Goal: Find specific page/section: Find specific page/section

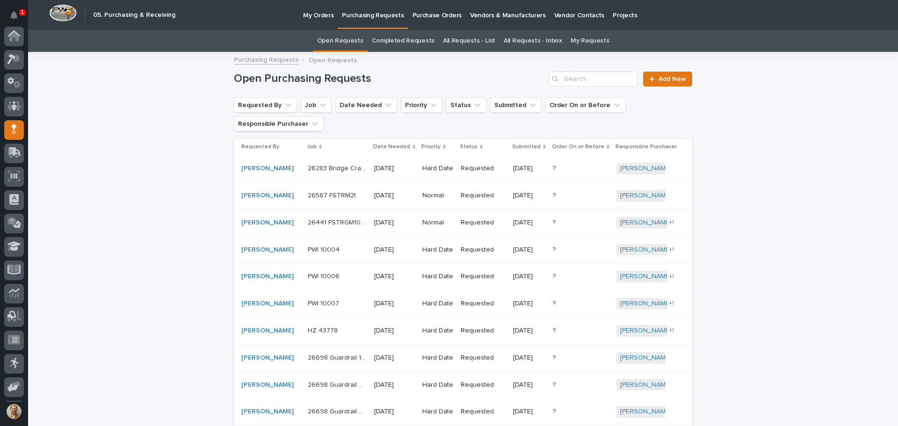
scroll to position [69, 0]
click at [22, 83] on div at bounding box center [14, 84] width 20 height 20
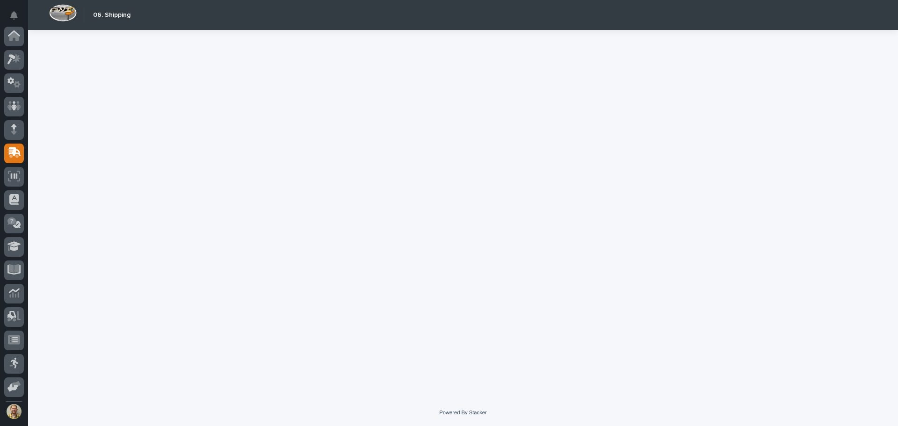
scroll to position [69, 0]
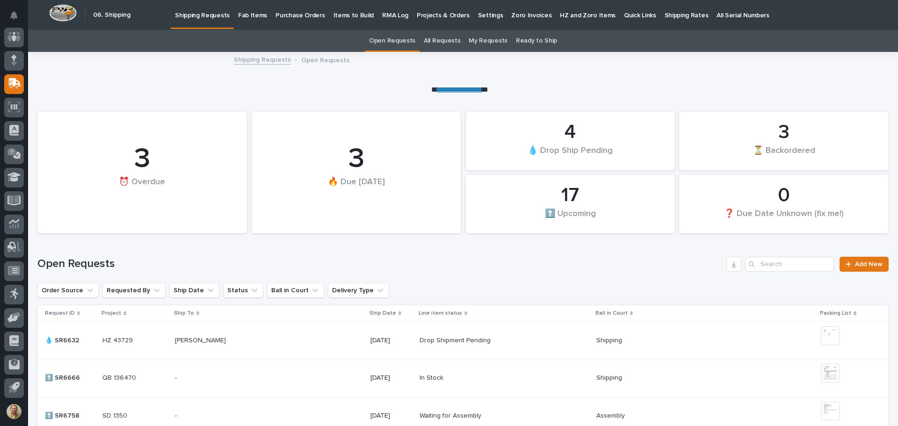
click at [247, 13] on p "Fab Items" at bounding box center [252, 10] width 29 height 20
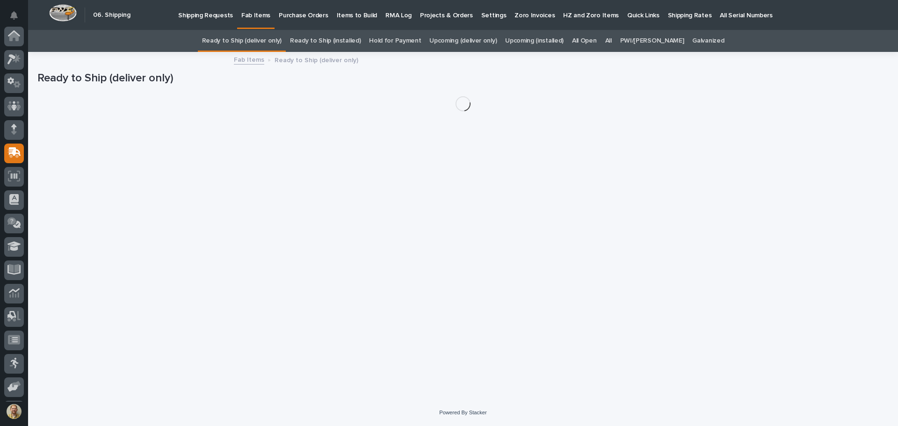
scroll to position [69, 0]
click at [616, 38] on div "All" at bounding box center [608, 41] width 15 height 22
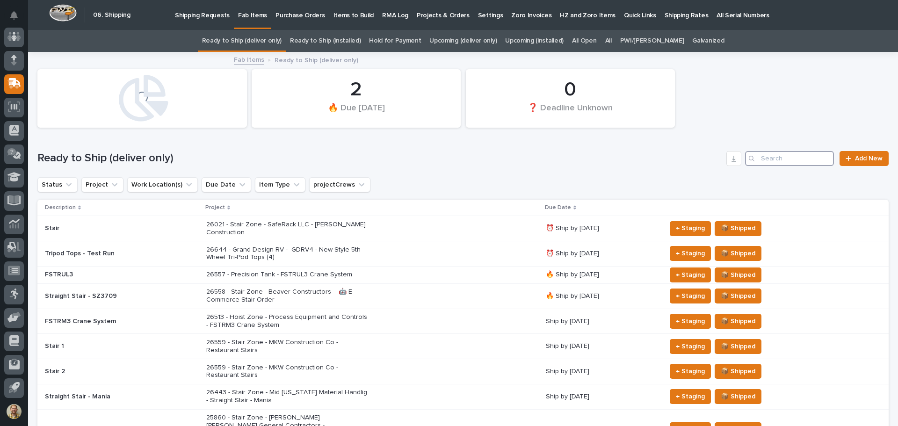
click at [793, 164] on input "Search" at bounding box center [789, 158] width 89 height 15
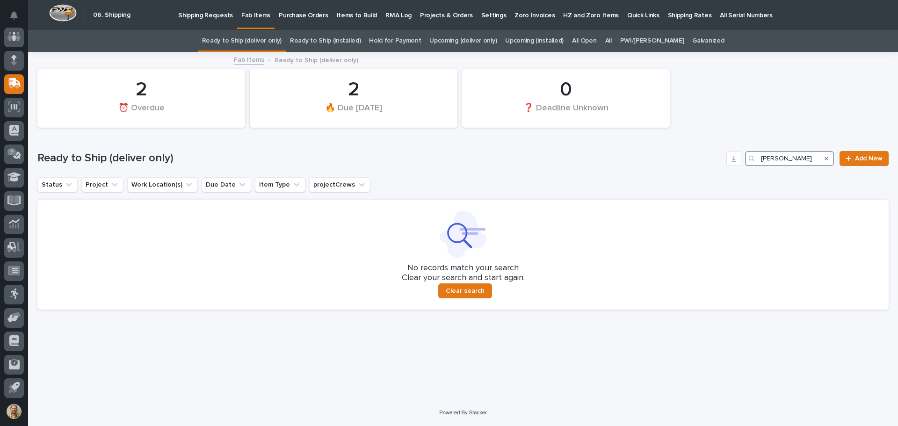
type input "[PERSON_NAME]"
